Goal: Communication & Community: Answer question/provide support

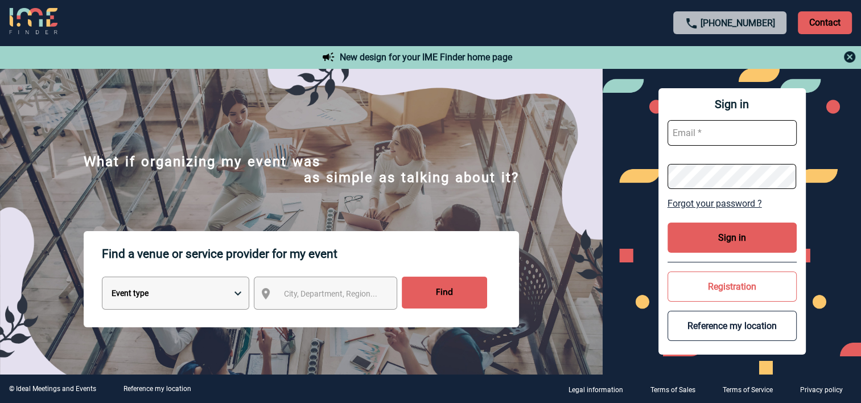
type input "alexandra.levyrueff@3ds.com"
click at [729, 242] on button "Sign in" at bounding box center [732, 238] width 129 height 30
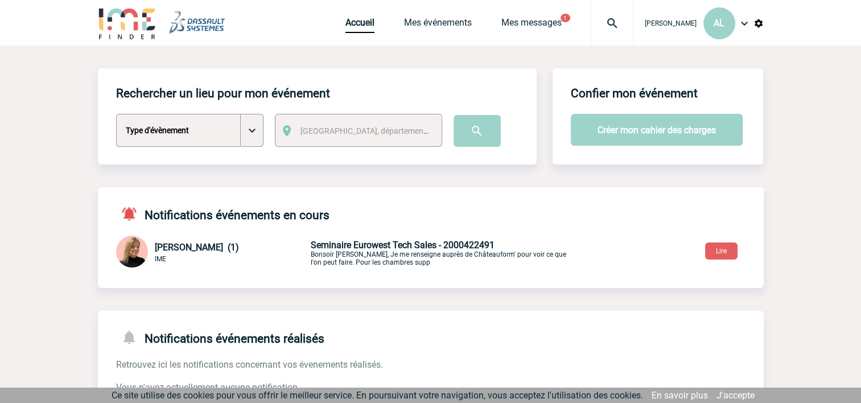
click at [379, 248] on span "Seminaire Eurowest Tech Sales - 2000422491" at bounding box center [403, 245] width 184 height 11
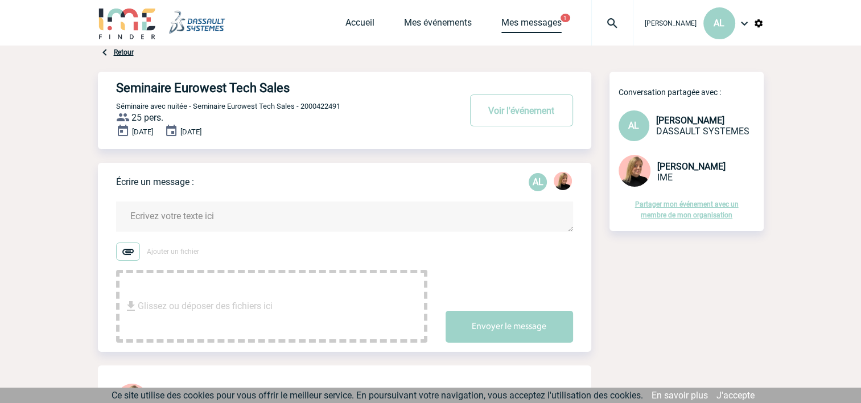
click at [512, 24] on link "Mes messages" at bounding box center [531, 25] width 60 height 16
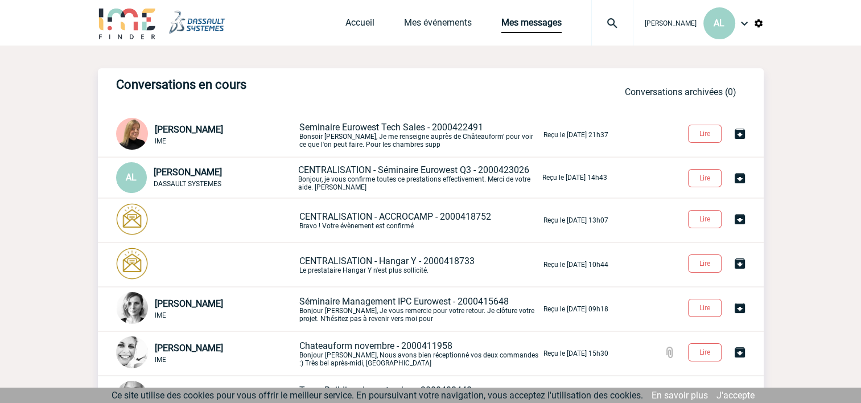
click at [380, 136] on p "Seminaire Eurowest Tech Sales - 2000422491 Bonsoir Alexandra, Je me renseigne a…" at bounding box center [420, 135] width 242 height 27
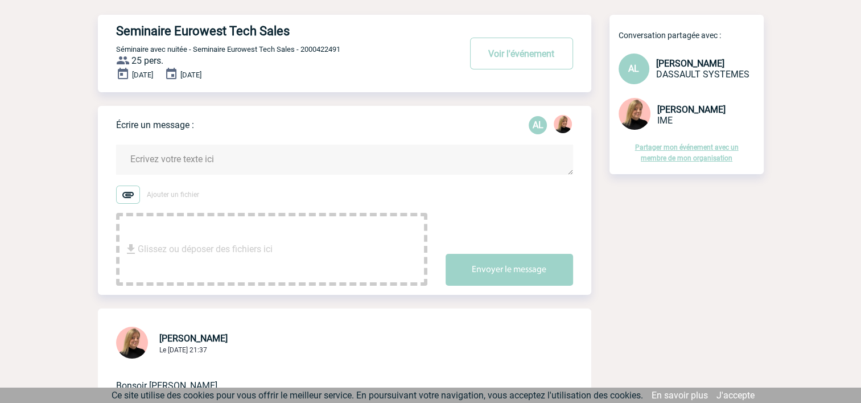
scroll to position [57, 0]
click at [203, 167] on textarea at bounding box center [344, 160] width 457 height 30
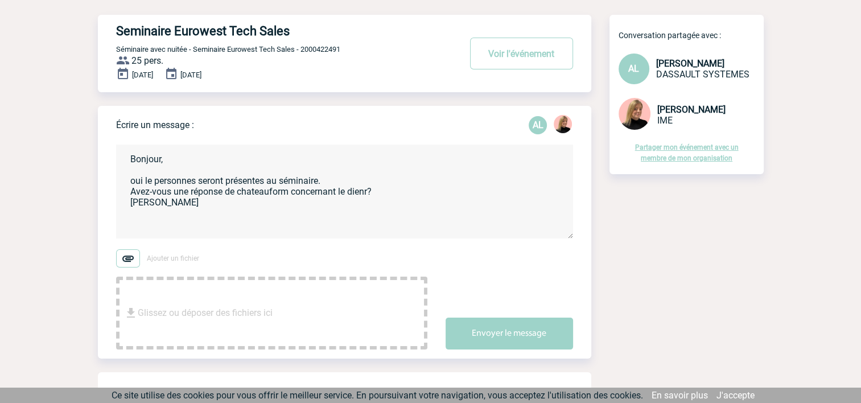
click at [362, 191] on textarea "Bonjour, oui le personnes seront présentes au séminaire. Avez-vous une réponse …" at bounding box center [344, 192] width 457 height 94
type textarea "Bonjour, oui le personnes seront présentes au séminaire. Avez-vous une réponse …"
click at [517, 328] on button "Envoyer le message" at bounding box center [509, 334] width 127 height 32
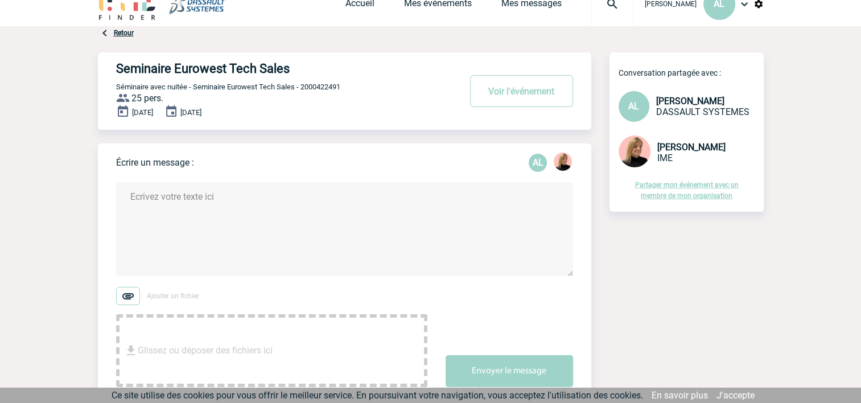
scroll to position [0, 0]
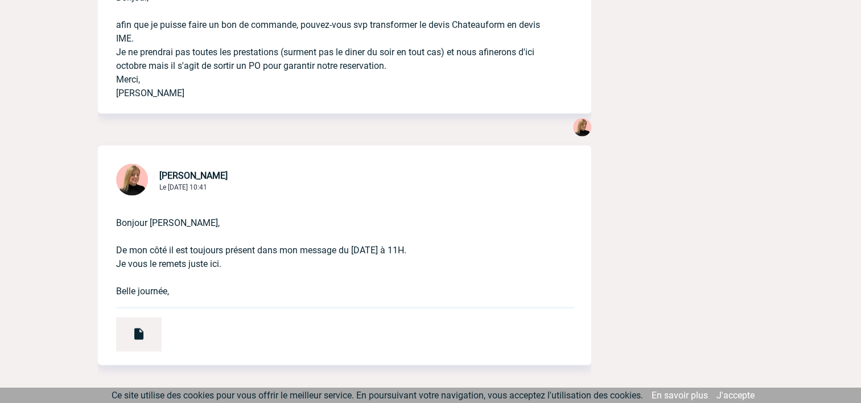
scroll to position [2219, 0]
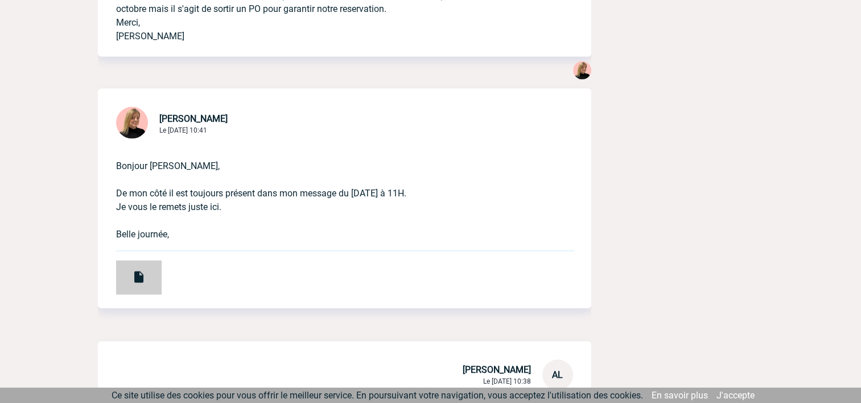
click at [137, 271] on img at bounding box center [139, 277] width 14 height 14
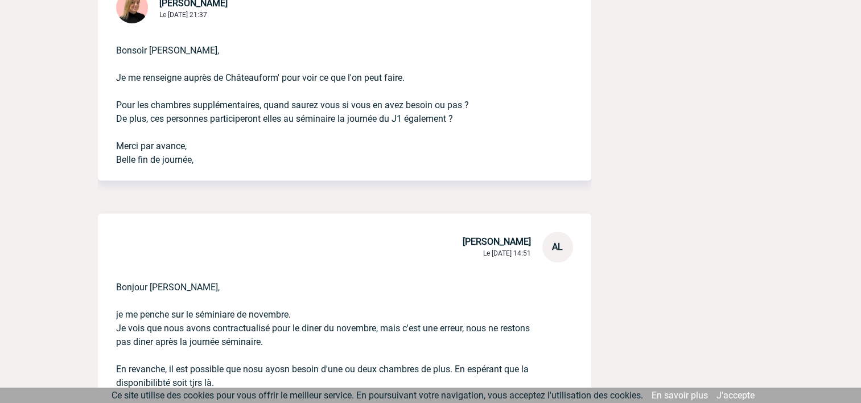
scroll to position [0, 0]
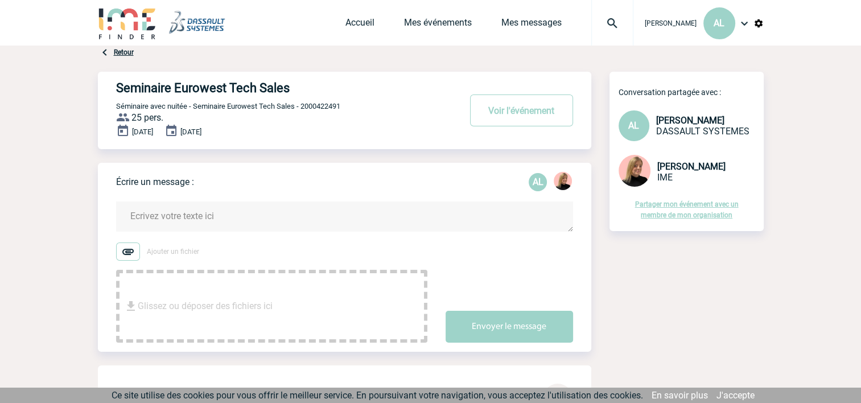
click at [119, 26] on img at bounding box center [127, 23] width 59 height 32
